Goal: Transaction & Acquisition: Subscribe to service/newsletter

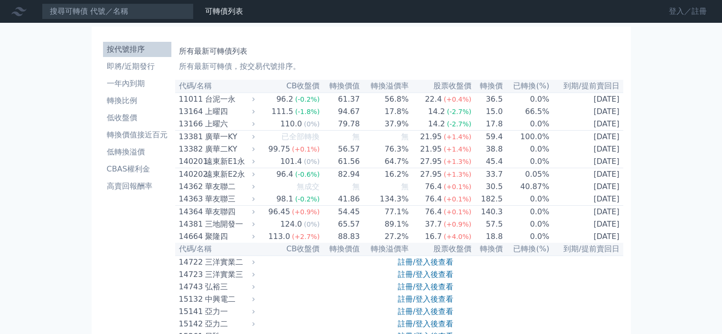
click at [680, 15] on link "登入／註冊" at bounding box center [688, 11] width 53 height 15
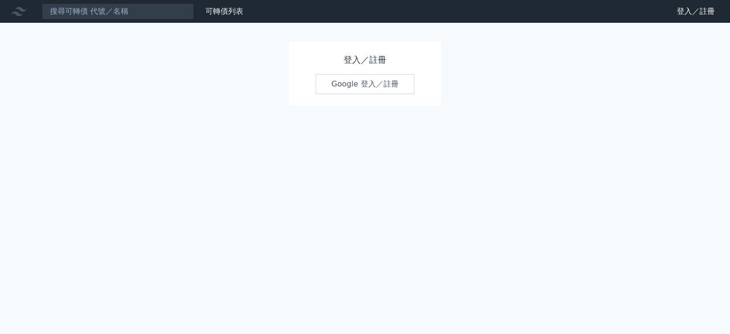
click at [386, 89] on link "Google 登入／註冊" at bounding box center [364, 84] width 99 height 20
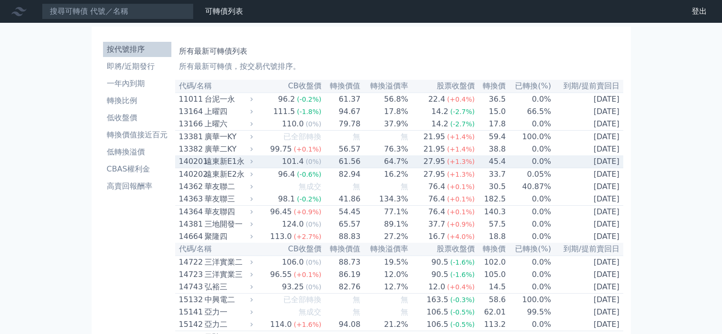
scroll to position [215, 0]
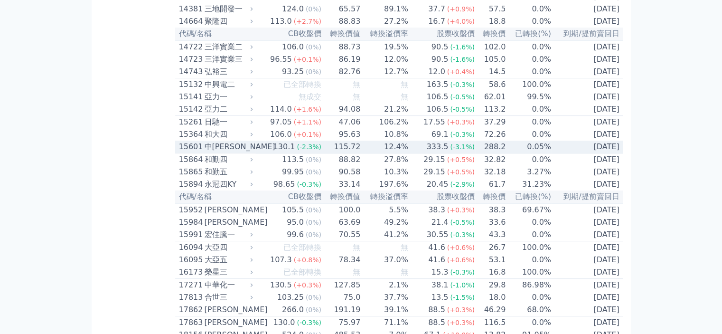
click at [255, 150] on icon at bounding box center [251, 146] width 6 height 6
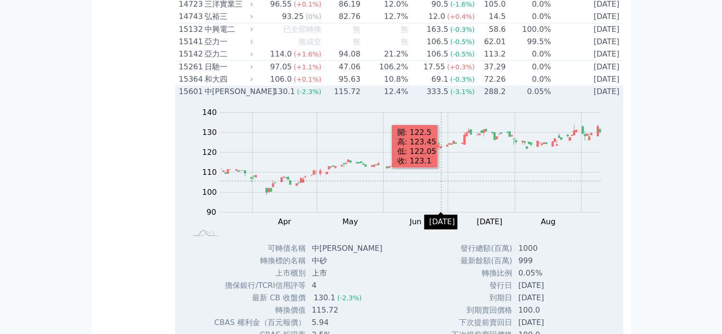
scroll to position [405, 0]
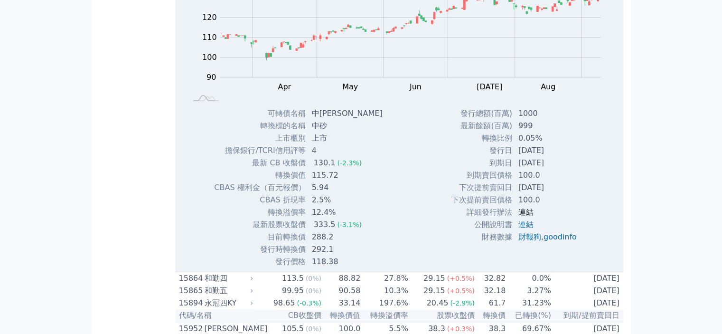
click at [526, 217] on link "連結" at bounding box center [526, 212] width 15 height 9
